Goal: Task Accomplishment & Management: Use online tool/utility

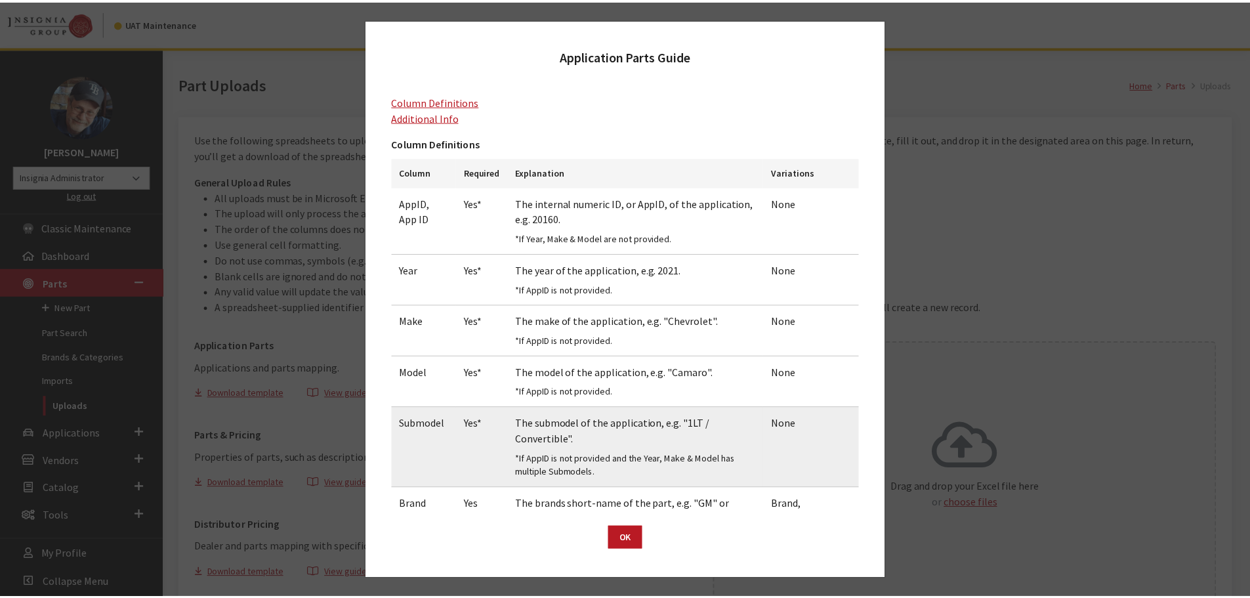
scroll to position [73, 0]
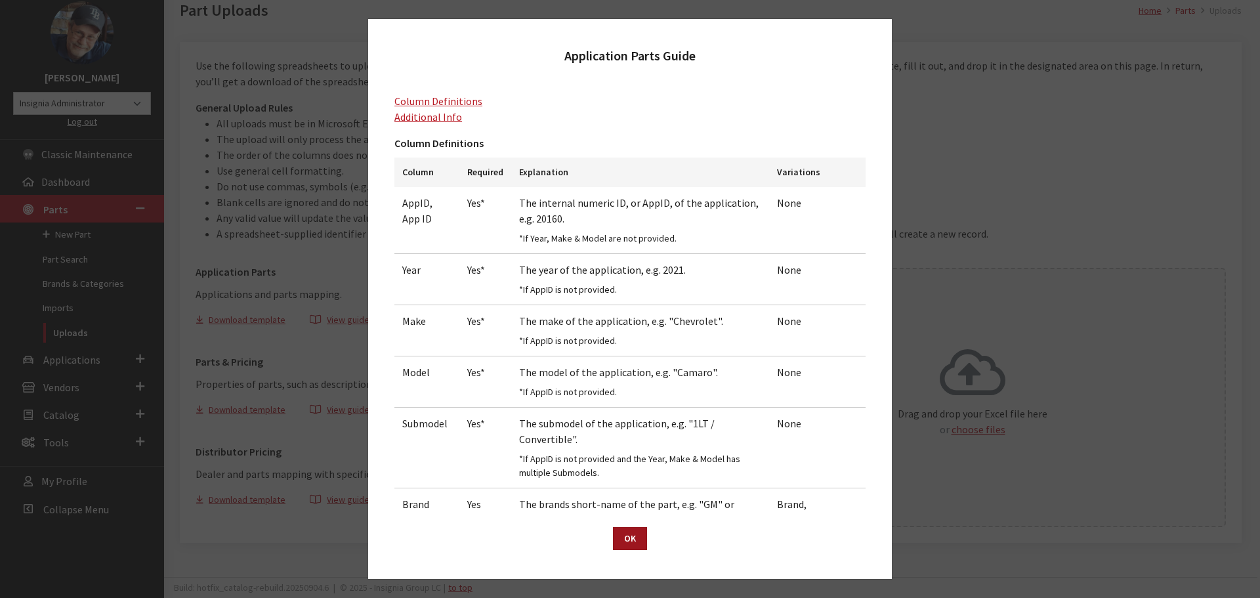
click at [634, 542] on button "OK" at bounding box center [630, 538] width 34 height 23
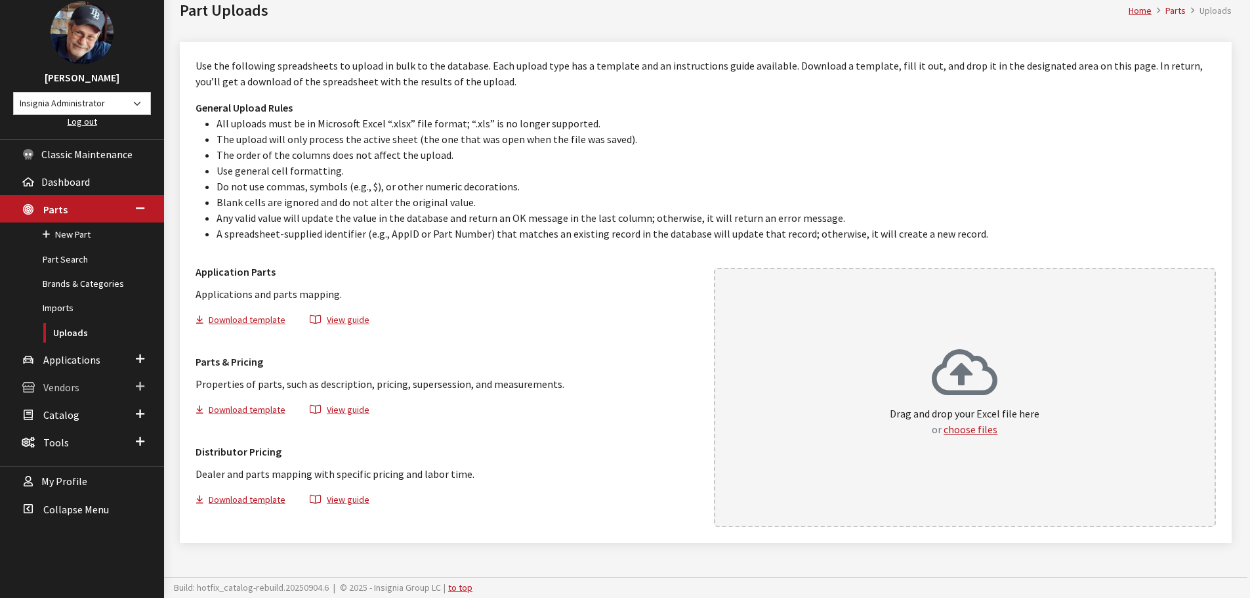
click at [67, 386] on span "Vendors" at bounding box center [61, 387] width 36 height 13
click at [60, 381] on link "Uploads" at bounding box center [82, 388] width 164 height 24
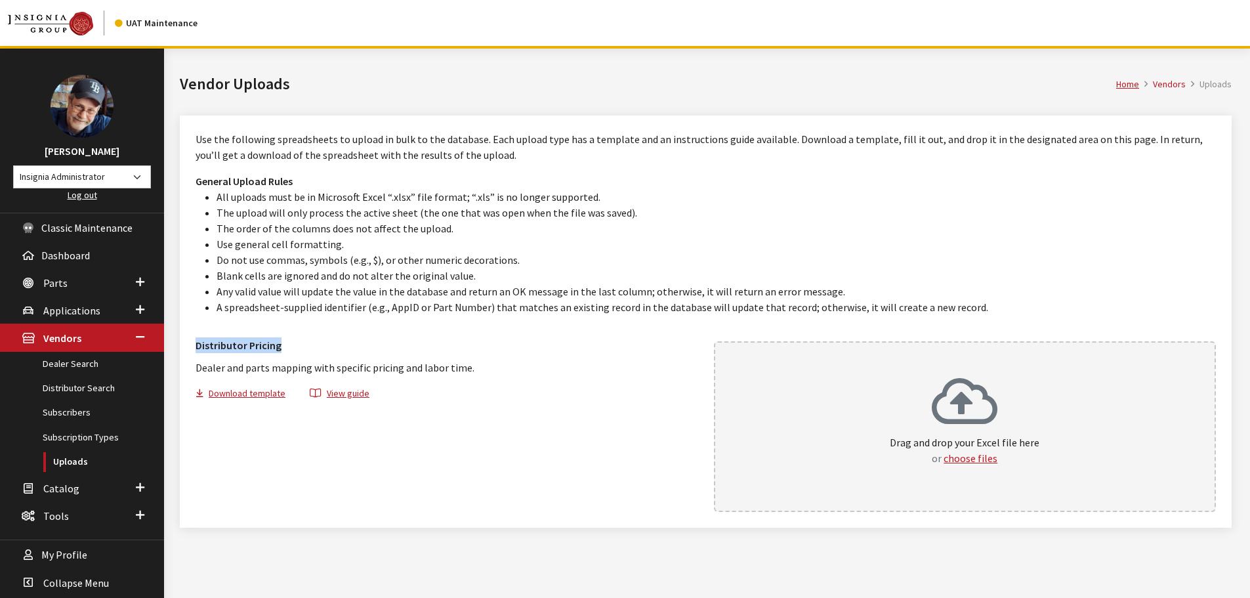
drag, startPoint x: 279, startPoint y: 347, endPoint x: 193, endPoint y: 350, distance: 86.0
click at [193, 350] on div "Distributor Pricing Dealer and parts mapping with specific pricing and labor ti…" at bounding box center [447, 368] width 518 height 74
copy h3 "Distributor Pricing"
click at [58, 283] on span "Parts" at bounding box center [55, 282] width 24 height 13
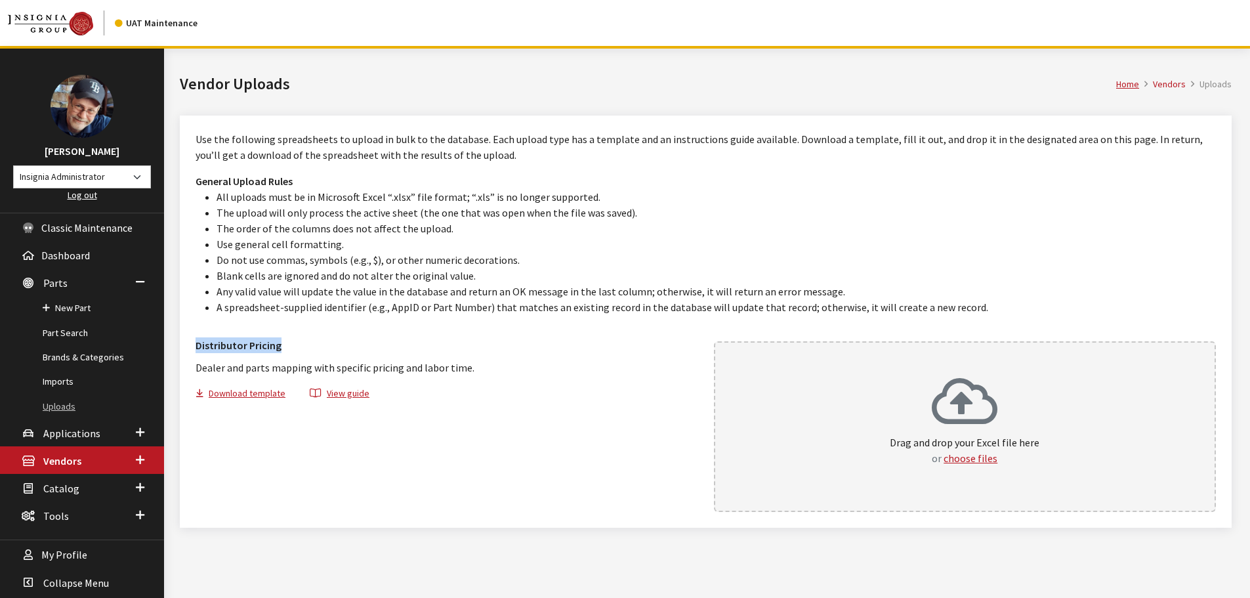
click at [62, 404] on link "Uploads" at bounding box center [82, 406] width 164 height 24
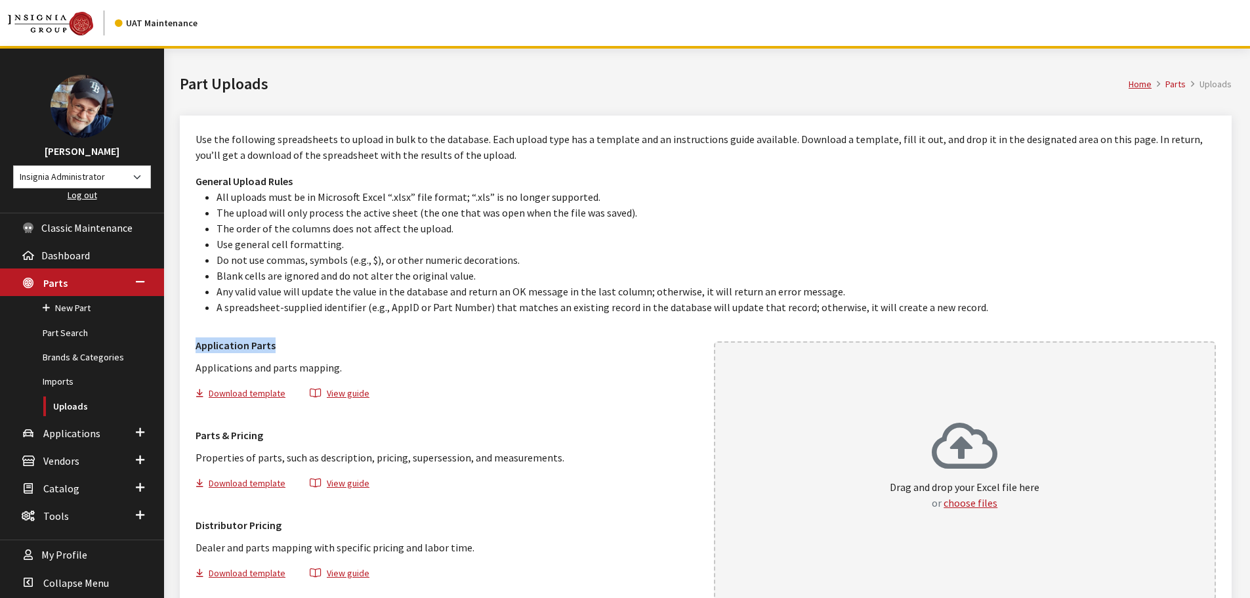
drag, startPoint x: 270, startPoint y: 349, endPoint x: 196, endPoint y: 349, distance: 74.1
click at [197, 349] on h3 "Application Parts" at bounding box center [447, 345] width 503 height 16
copy h3 "Application Parts"
click at [69, 463] on span "Vendors" at bounding box center [61, 460] width 36 height 13
click at [75, 364] on link "Dealer Search" at bounding box center [82, 364] width 164 height 24
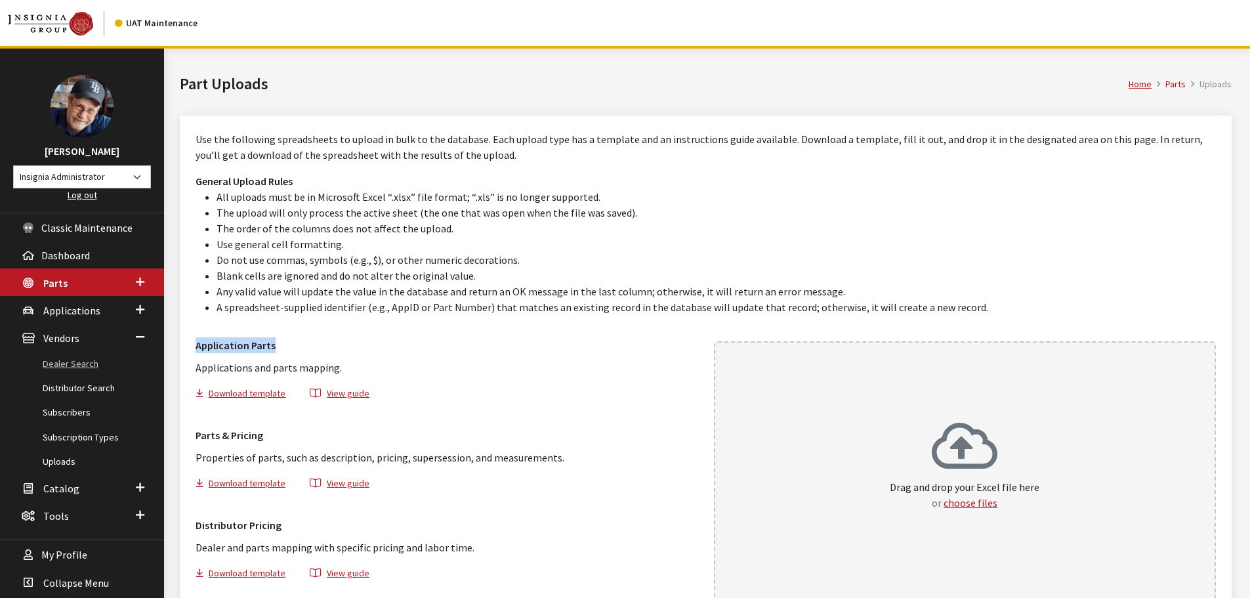
click at [75, 364] on link "Dealer Search" at bounding box center [82, 364] width 164 height 24
click at [66, 461] on link "Uploads" at bounding box center [82, 461] width 164 height 24
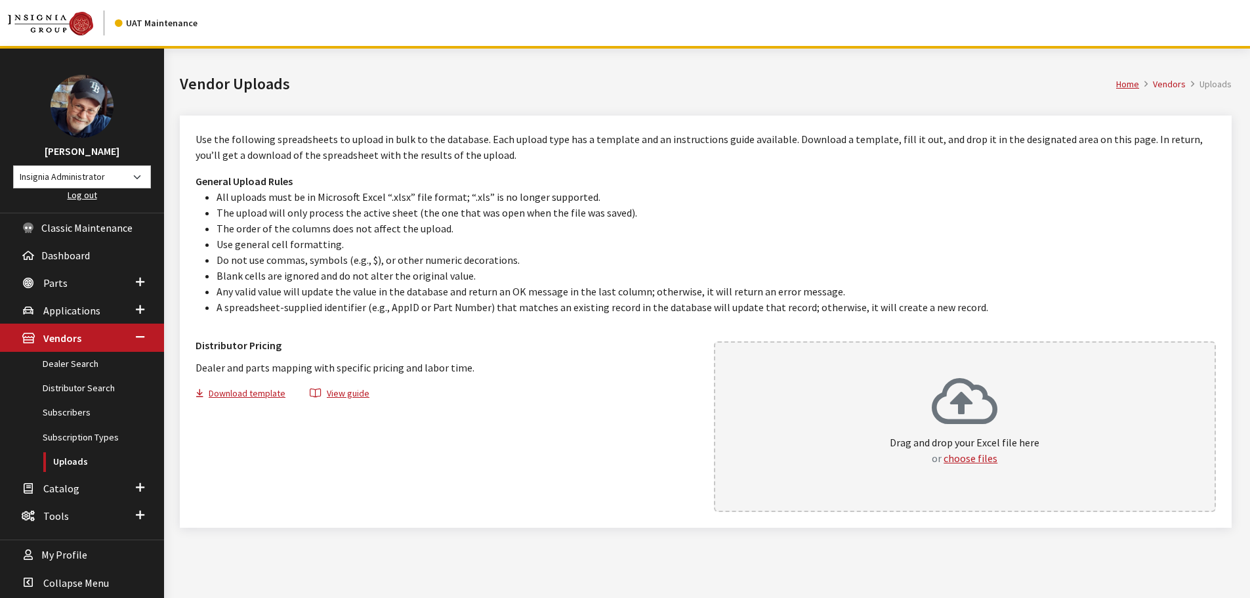
drag, startPoint x: 827, startPoint y: 16, endPoint x: 824, endPoint y: 0, distance: 16.1
click at [827, 16] on nav "UAT Maintenance" at bounding box center [625, 23] width 1250 height 46
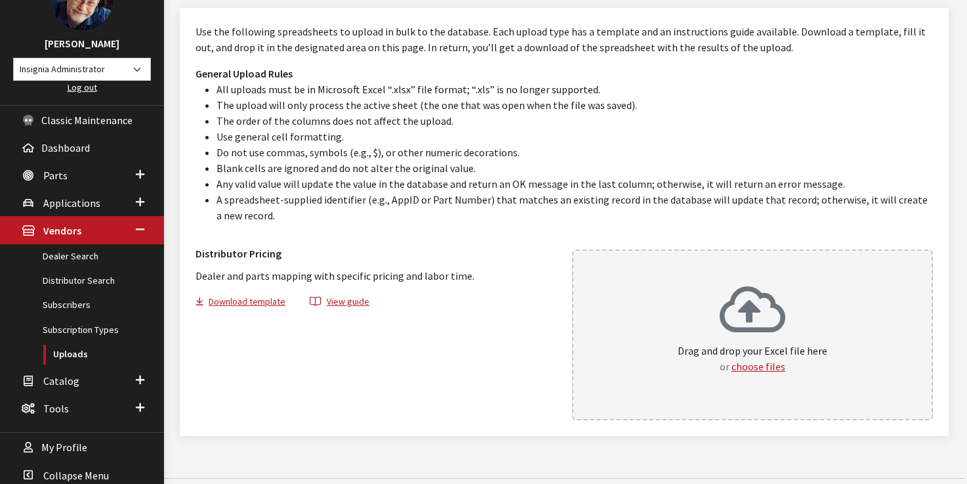
scroll to position [110, 0]
